Goal: Navigation & Orientation: Find specific page/section

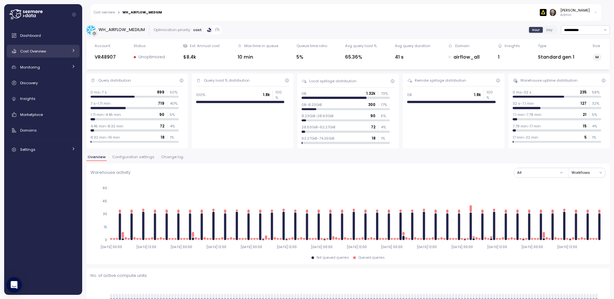
click at [39, 50] on span "Cost Overview" at bounding box center [33, 51] width 26 height 5
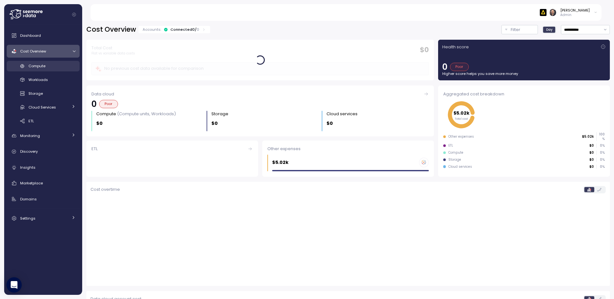
click at [39, 65] on span "Compute" at bounding box center [36, 65] width 17 height 5
